Goal: Task Accomplishment & Management: Complete application form

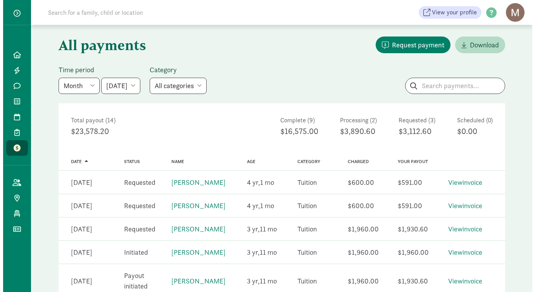
scroll to position [31, 0]
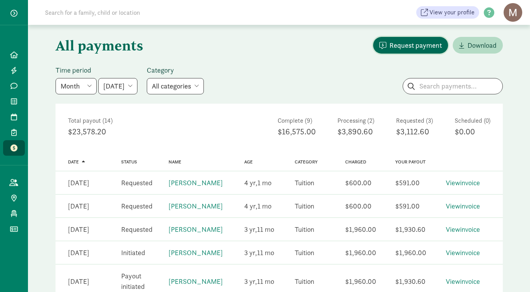
click at [404, 44] on span "Request payment" at bounding box center [415, 45] width 52 height 10
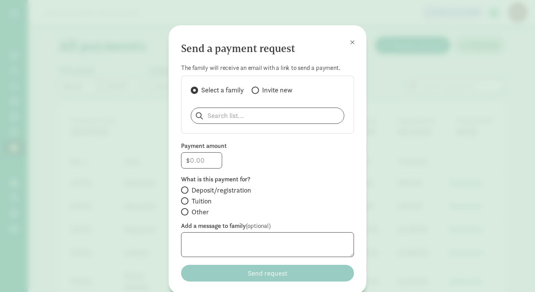
click at [250, 89] on div "Select a family Invite new" at bounding box center [268, 90] width 154 height 11
click at [253, 92] on input "Invite new" at bounding box center [254, 90] width 5 height 5
radio input "true"
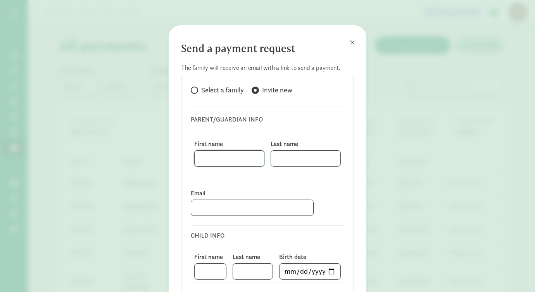
click at [216, 158] on input at bounding box center [229, 159] width 69 height 16
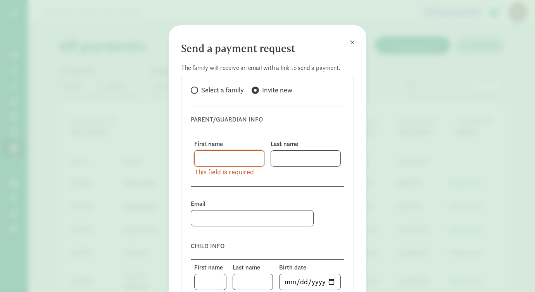
paste input "[PERSON_NAME]"
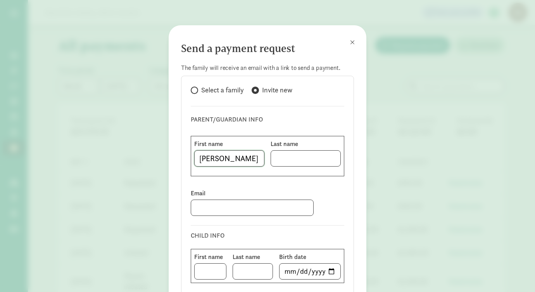
type input "[PERSON_NAME]"
click at [285, 159] on input at bounding box center [305, 159] width 69 height 16
paste input "[PERSON_NAME]"
type input "[PERSON_NAME]"
click at [218, 208] on input at bounding box center [252, 208] width 122 height 16
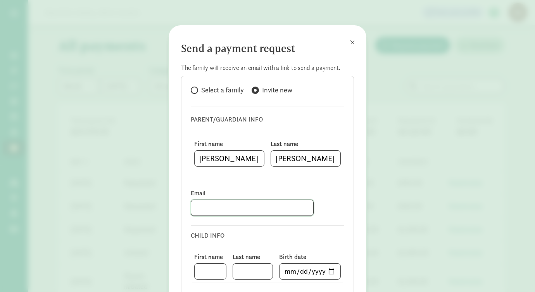
paste input "[PERSON_NAME][EMAIL_ADDRESS][PERSON_NAME][DOMAIN_NAME]"
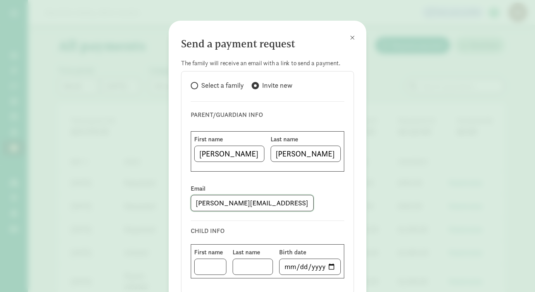
scroll to position [11, 0]
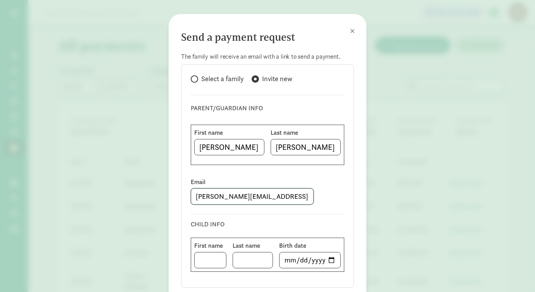
type input "[PERSON_NAME][EMAIL_ADDRESS][PERSON_NAME][DOMAIN_NAME]"
click at [208, 260] on input at bounding box center [210, 260] width 31 height 16
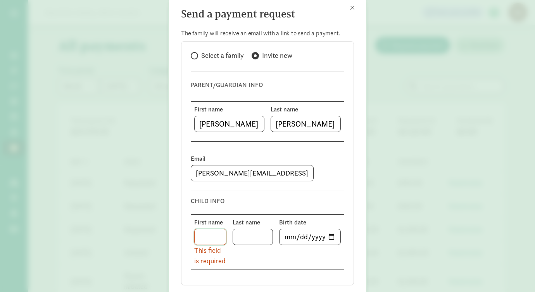
scroll to position [52, 0]
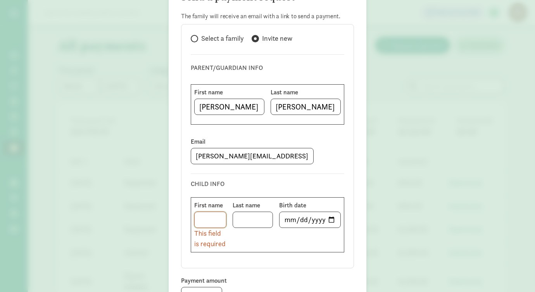
paste input "Azalea"
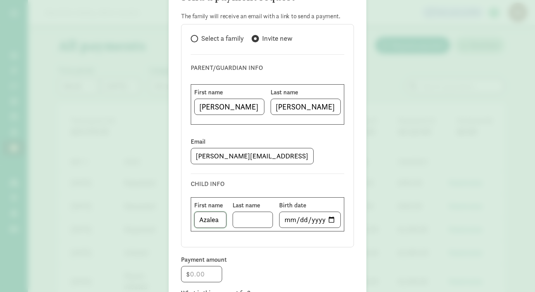
type input "Azalea"
click at [250, 221] on input at bounding box center [253, 220] width 40 height 16
paste input "[PERSON_NAME]"
click at [238, 222] on input "[PERSON_NAME]" at bounding box center [253, 220] width 40 height 16
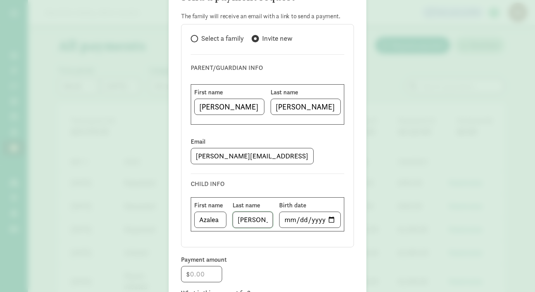
scroll to position [53, 0]
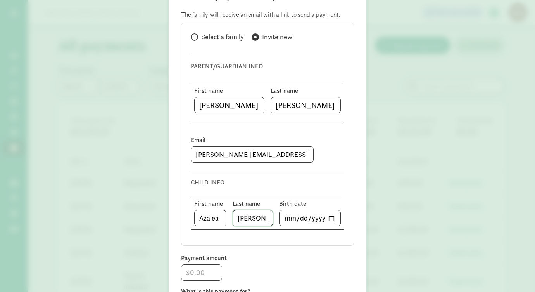
type input "[PERSON_NAME]"
click at [300, 215] on input "date" at bounding box center [310, 218] width 61 height 16
click at [286, 218] on input "date" at bounding box center [310, 218] width 61 height 16
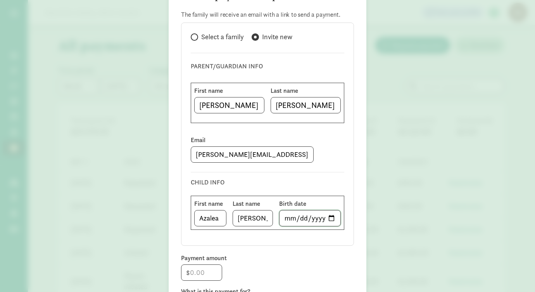
click at [322, 219] on input "date" at bounding box center [310, 218] width 61 height 16
click at [327, 218] on input "date" at bounding box center [310, 218] width 61 height 16
type input "[DATE]"
click at [302, 217] on input "[DATE]" at bounding box center [310, 218] width 61 height 16
click at [320, 219] on input "[DATE]" at bounding box center [310, 218] width 61 height 16
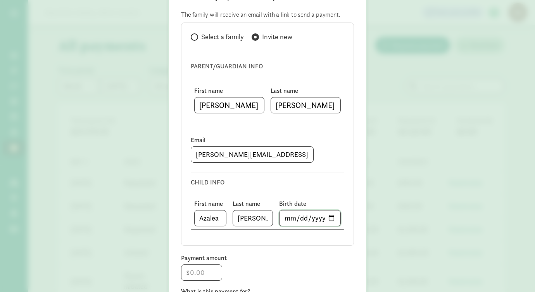
click at [329, 217] on input "[DATE]" at bounding box center [310, 218] width 61 height 16
click at [256, 173] on div "CHILD INFO First name [PERSON_NAME] Last name [PERSON_NAME] Birth date [DEMOGRA…" at bounding box center [268, 201] width 154 height 70
click at [320, 218] on input "[DATE]" at bounding box center [310, 218] width 61 height 16
click at [316, 217] on input "[DATE]" at bounding box center [310, 218] width 61 height 16
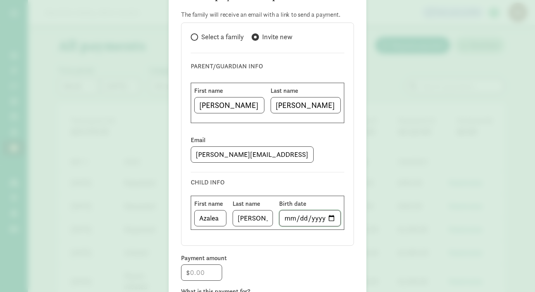
click at [316, 217] on input "[DATE]" at bounding box center [310, 218] width 61 height 16
click at [320, 218] on input "[DATE]" at bounding box center [310, 218] width 61 height 16
click at [325, 218] on input "[DATE]" at bounding box center [310, 218] width 61 height 16
click at [328, 218] on input "[DATE]" at bounding box center [310, 218] width 61 height 16
type input "[DATE]"
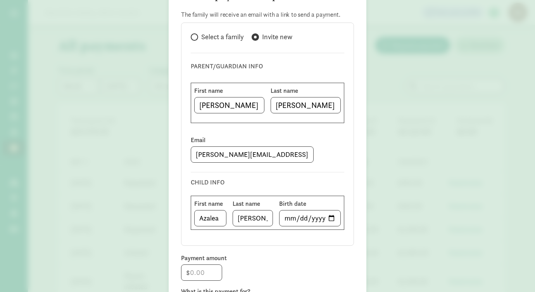
click at [274, 240] on div "Select a family Invite new PARENT/GUARDIAN INFO First name [PERSON_NAME] Last n…" at bounding box center [267, 134] width 173 height 223
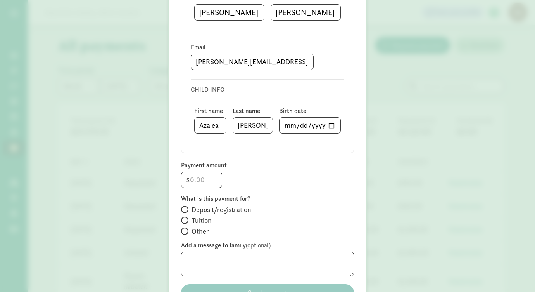
scroll to position [107, 0]
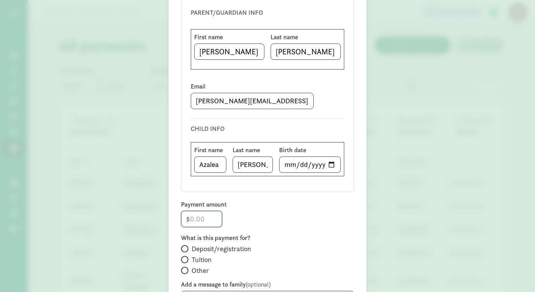
click at [194, 221] on input "number" at bounding box center [202, 219] width 40 height 16
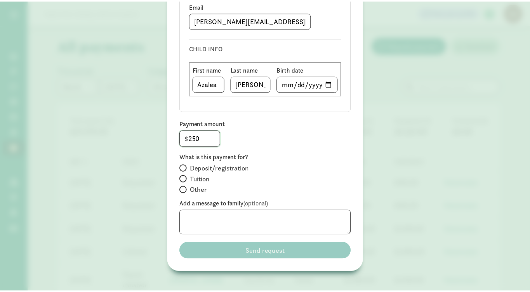
scroll to position [193, 0]
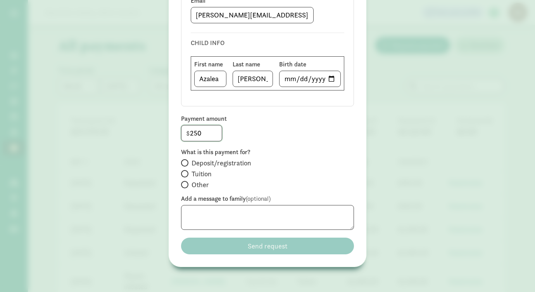
type input "250"
click at [182, 164] on input "Deposit/registration" at bounding box center [183, 162] width 5 height 5
radio input "true"
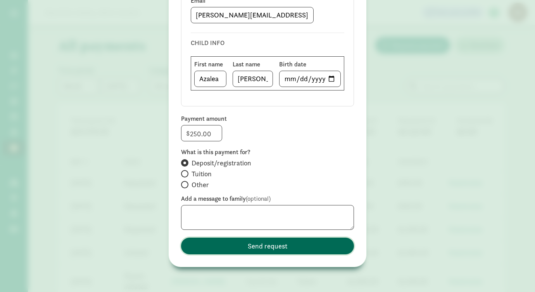
click at [259, 249] on span "Send request" at bounding box center [268, 246] width 40 height 10
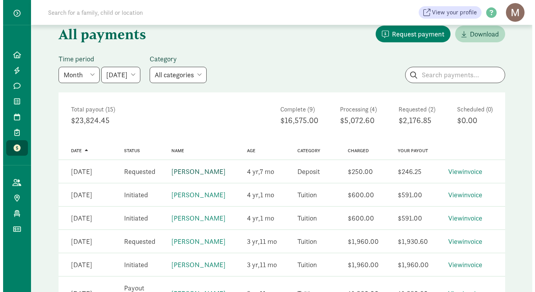
scroll to position [0, 0]
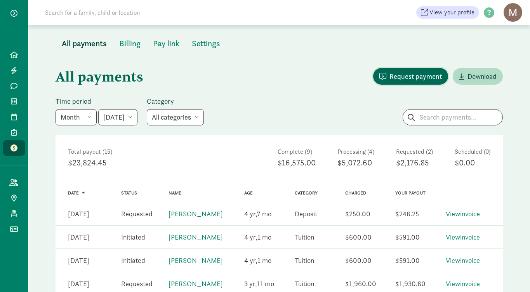
click at [401, 76] on span "Request payment" at bounding box center [415, 76] width 52 height 10
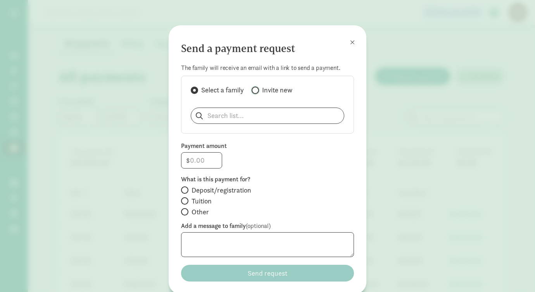
click at [255, 91] on input "Invite new" at bounding box center [254, 90] width 5 height 5
radio input "true"
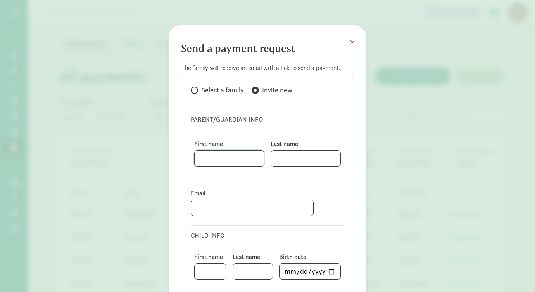
click at [211, 159] on input at bounding box center [229, 159] width 69 height 16
paste input "Caitlin"
type input "Caitlin"
click at [288, 161] on input at bounding box center [305, 159] width 69 height 16
type input "Bird"
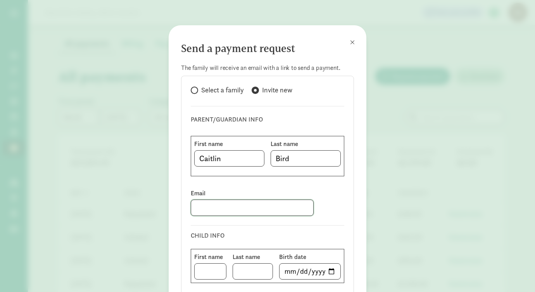
click at [213, 208] on input at bounding box center [252, 208] width 122 height 16
paste input "[EMAIL_ADDRESS][DOMAIN_NAME]"
type input "[EMAIL_ADDRESS][DOMAIN_NAME]"
click at [211, 270] on input at bounding box center [210, 271] width 31 height 16
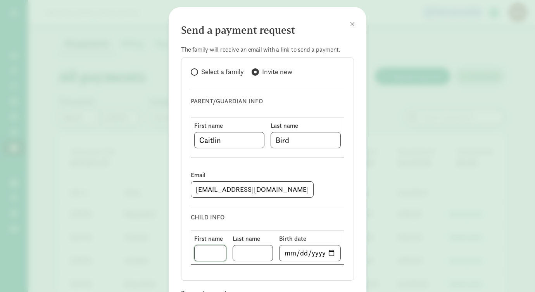
scroll to position [27, 0]
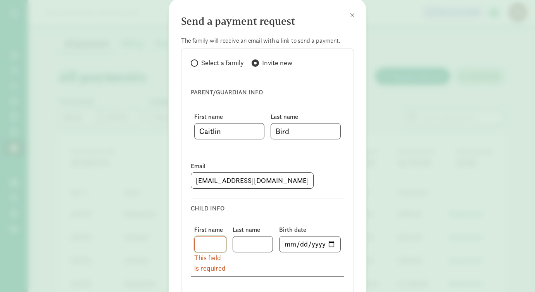
paste input "[PERSON_NAME] [PERSON_NAME]"
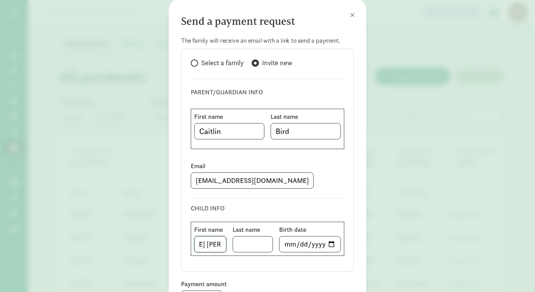
type input "[PERSON_NAME] [PERSON_NAME]"
click at [244, 245] on input at bounding box center [253, 244] width 40 height 16
type input "Bird"
click at [208, 241] on input "[PERSON_NAME] [PERSON_NAME]" at bounding box center [210, 244] width 31 height 16
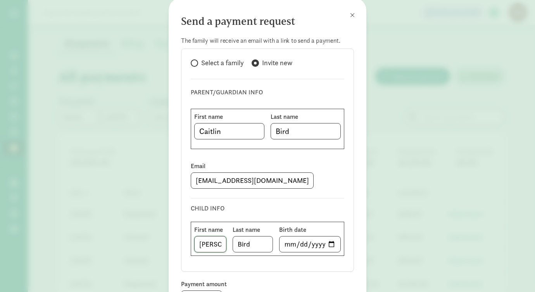
click at [208, 241] on input "[PERSON_NAME] [PERSON_NAME]" at bounding box center [210, 244] width 31 height 16
click at [208, 242] on input "[PERSON_NAME] [PERSON_NAME]" at bounding box center [210, 244] width 31 height 16
type input "/"
type input "[PERSON_NAME]"
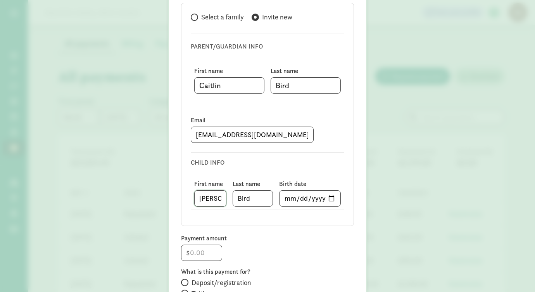
scroll to position [76, 0]
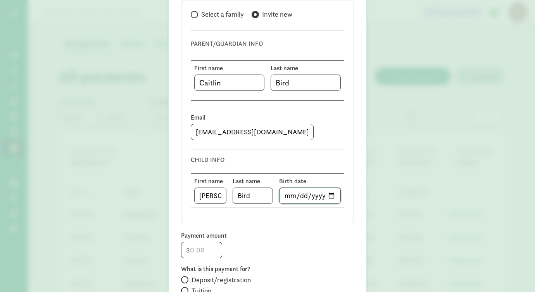
click at [330, 198] on input "date" at bounding box center [310, 196] width 61 height 16
type input "[DATE]"
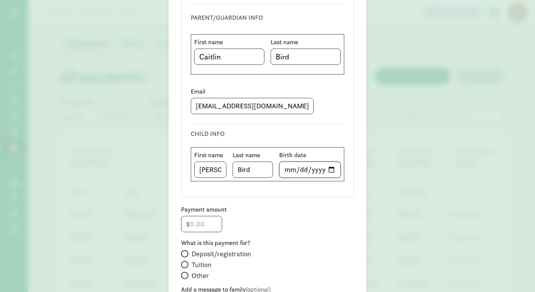
scroll to position [193, 0]
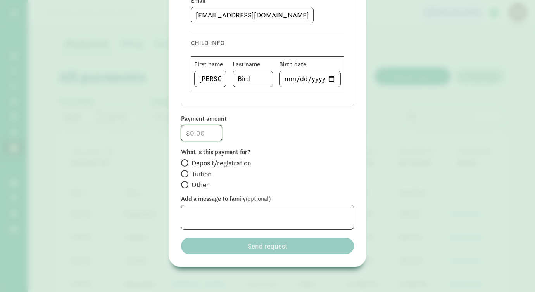
click at [210, 135] on input "number" at bounding box center [202, 133] width 40 height 16
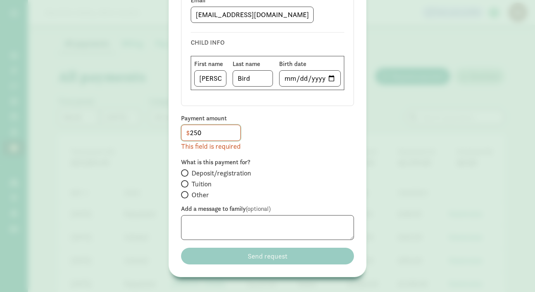
type input "250"
click at [184, 173] on div "Deposit/registration Tuition Other" at bounding box center [267, 184] width 173 height 33
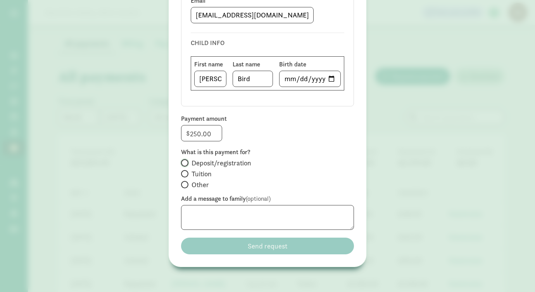
click at [182, 163] on input "Deposit/registration" at bounding box center [183, 162] width 5 height 5
radio input "true"
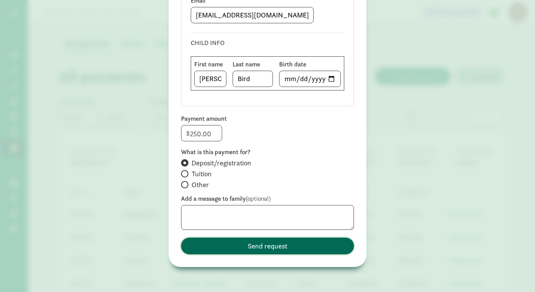
click at [279, 249] on span "Send request" at bounding box center [268, 246] width 40 height 10
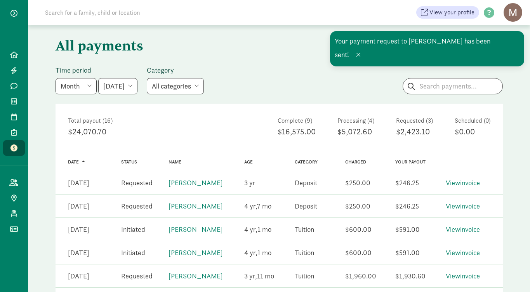
scroll to position [69, 0]
